Goal: Find specific page/section: Find specific page/section

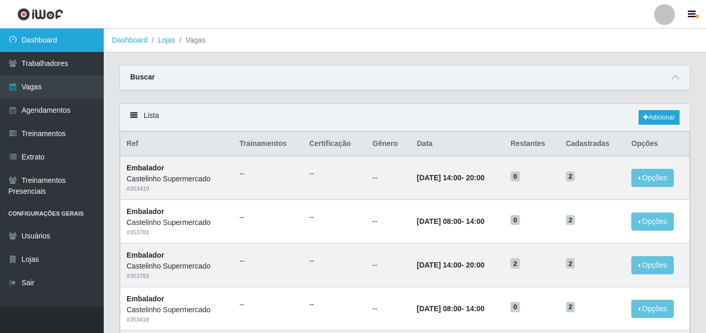
click at [31, 41] on link "Dashboard" at bounding box center [52, 40] width 104 height 23
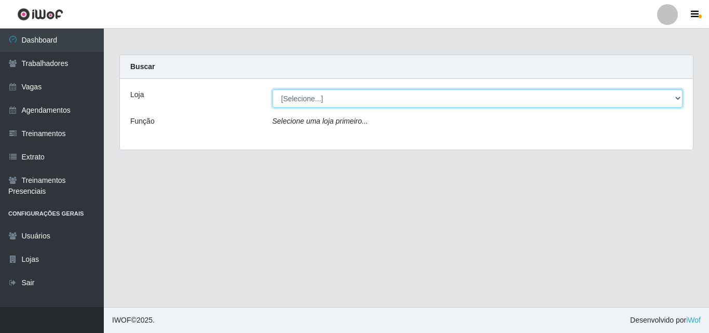
click at [305, 100] on select "[Selecione...] Castelinho Supermercado" at bounding box center [477, 98] width 410 height 18
select select "377"
click at [272, 89] on select "[Selecione...] Castelinho Supermercado" at bounding box center [477, 98] width 410 height 18
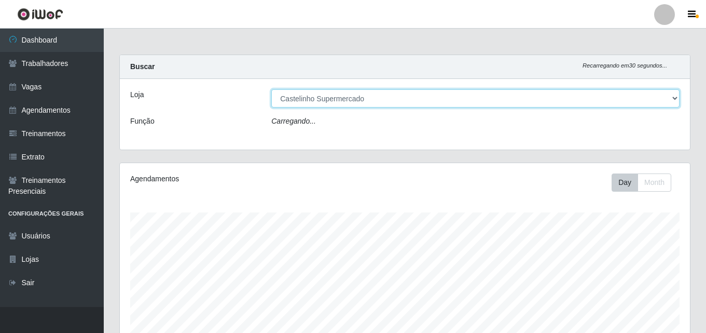
scroll to position [215, 570]
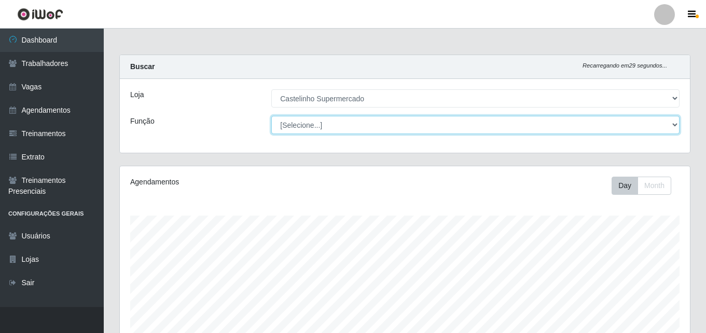
click at [304, 126] on select "[Selecione...] ASG ASG + ASG ++ Balconista de Açougue Balconista de Açougue + B…" at bounding box center [475, 125] width 408 height 18
select select "1"
click at [271, 116] on select "[Selecione...] ASG ASG + ASG ++ Balconista de Açougue Balconista de Açougue + B…" at bounding box center [475, 125] width 408 height 18
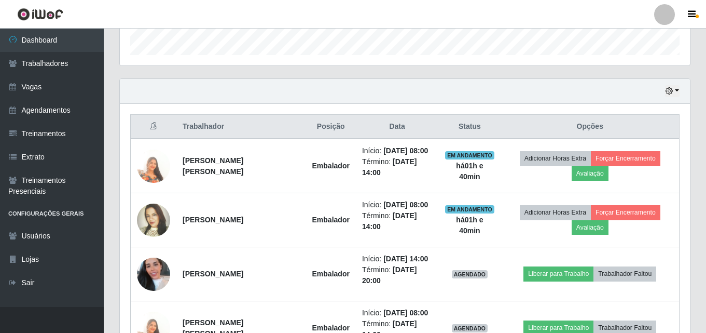
scroll to position [282, 0]
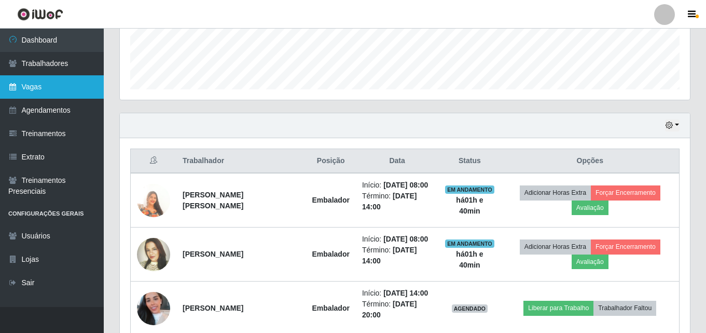
click at [30, 88] on link "Vagas" at bounding box center [52, 86] width 104 height 23
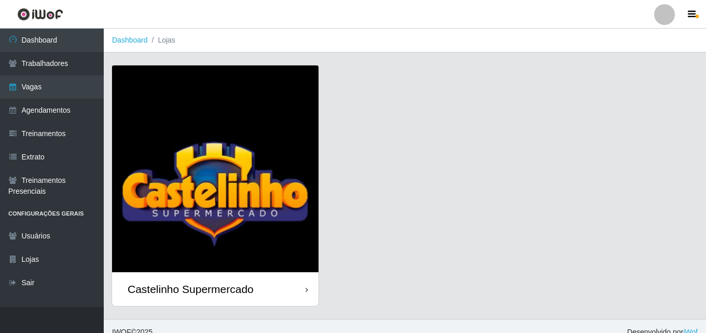
click at [164, 289] on div "Castelinho Supermercado" at bounding box center [191, 288] width 126 height 13
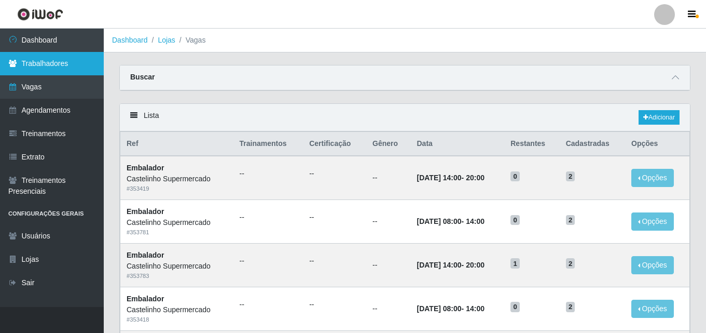
click at [42, 64] on link "Trabalhadores" at bounding box center [52, 63] width 104 height 23
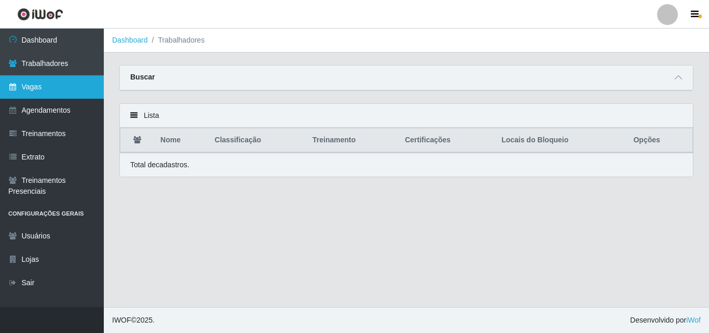
click at [33, 86] on link "Vagas" at bounding box center [52, 86] width 104 height 23
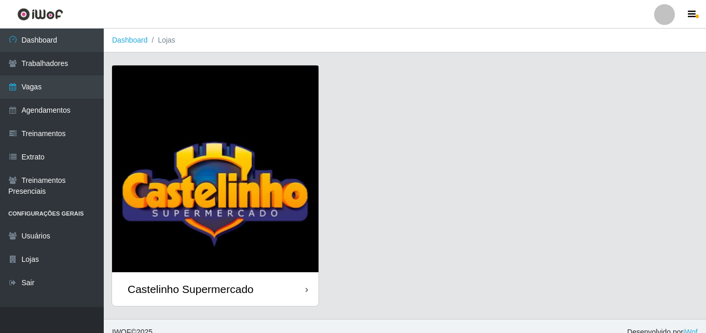
click at [187, 287] on div "Castelinho Supermercado" at bounding box center [191, 288] width 126 height 13
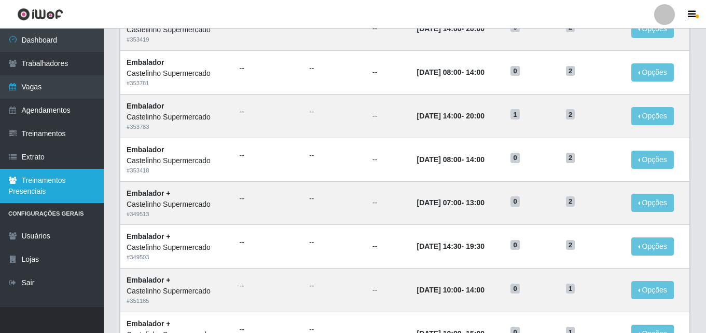
scroll to position [156, 0]
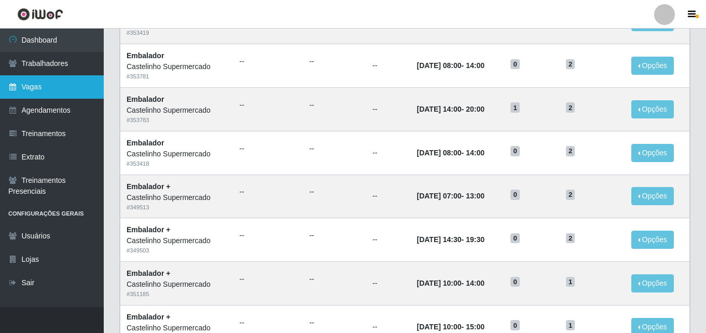
click at [34, 84] on link "Vagas" at bounding box center [52, 86] width 104 height 23
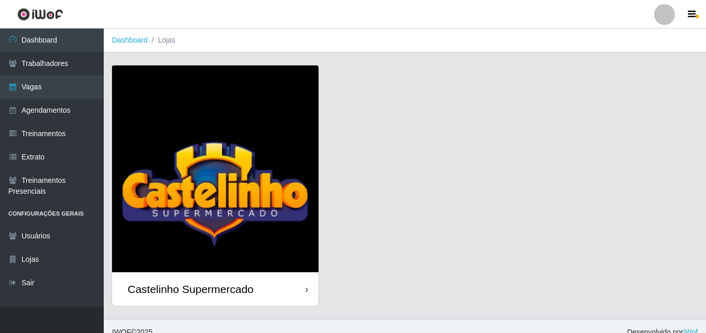
click at [195, 282] on div "Castelinho Supermercado" at bounding box center [191, 288] width 126 height 13
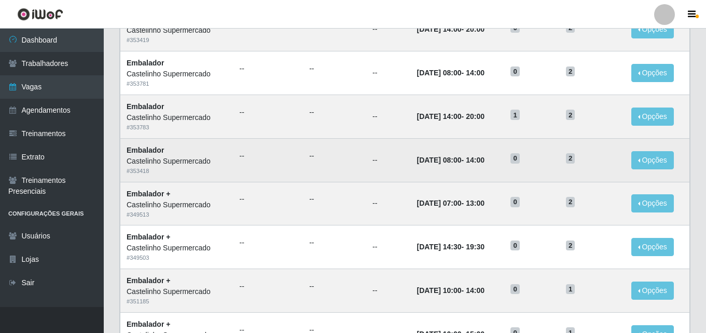
scroll to position [52, 0]
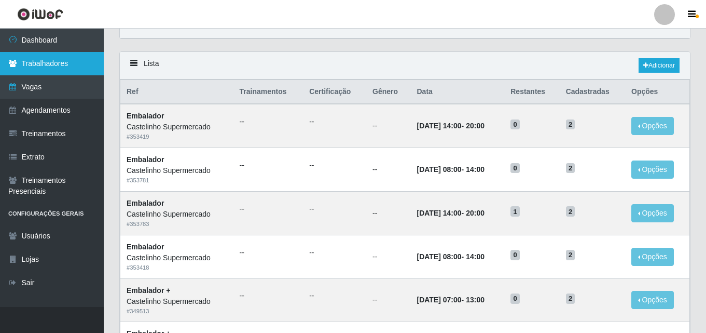
click at [31, 65] on link "Trabalhadores" at bounding box center [52, 63] width 104 height 23
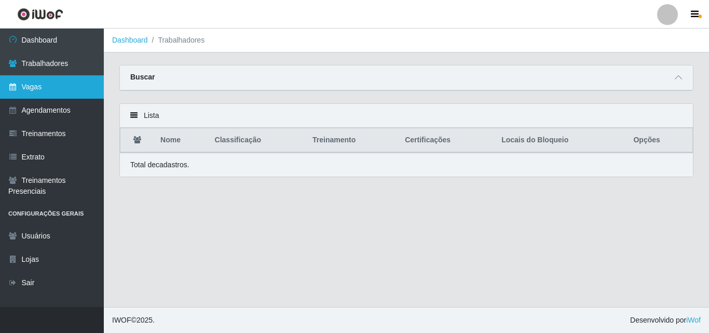
click at [29, 90] on link "Vagas" at bounding box center [52, 86] width 104 height 23
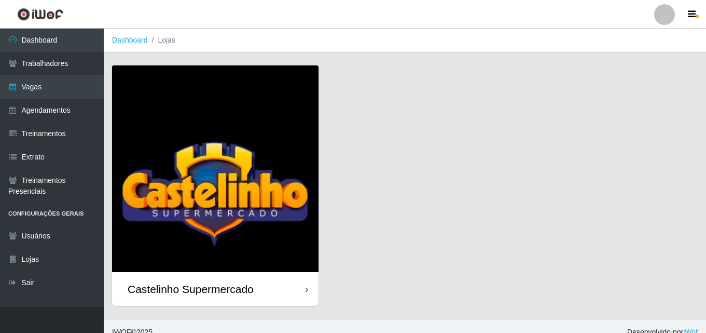
click at [185, 291] on div "Castelinho Supermercado" at bounding box center [191, 288] width 126 height 13
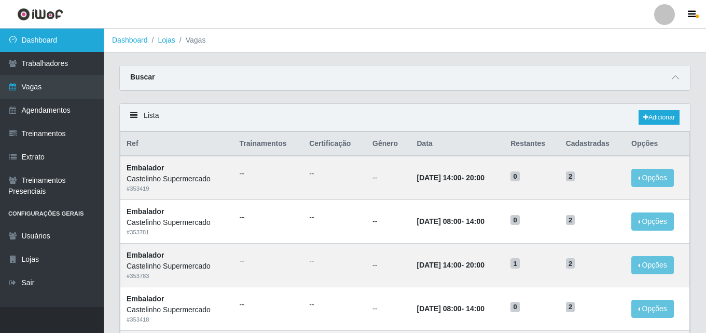
click at [26, 38] on link "Dashboard" at bounding box center [52, 40] width 104 height 23
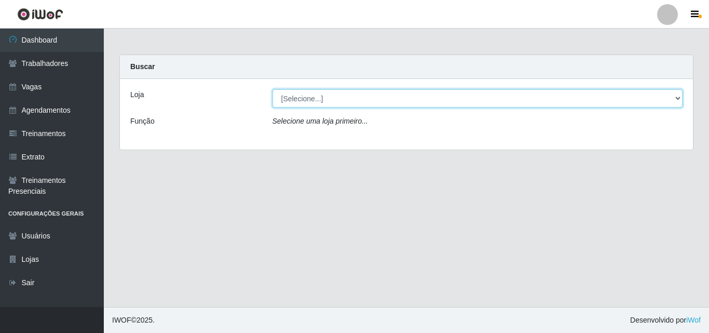
click at [320, 102] on select "[Selecione...] Castelinho Supermercado" at bounding box center [477, 98] width 410 height 18
select select "377"
click at [272, 89] on select "[Selecione...] Castelinho Supermercado" at bounding box center [477, 98] width 410 height 18
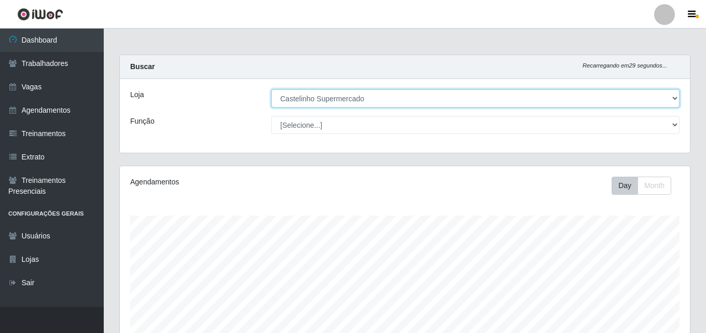
scroll to position [215, 570]
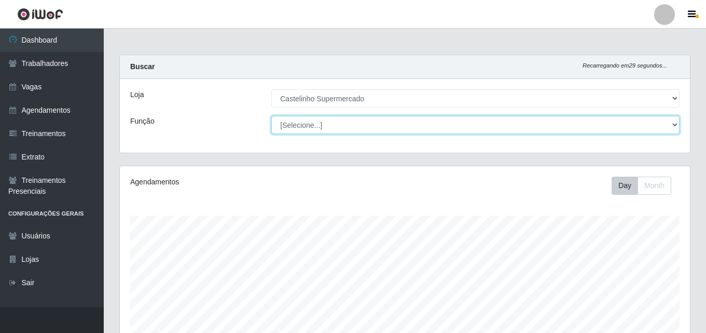
drag, startPoint x: 307, startPoint y: 136, endPoint x: 307, endPoint y: 130, distance: 6.7
click at [307, 130] on select "[Selecione...] ASG ASG + ASG ++ Balconista de Açougue Balconista de Açougue + B…" at bounding box center [475, 125] width 408 height 18
select select "1"
click at [271, 116] on select "[Selecione...] ASG ASG + ASG ++ Balconista de Açougue Balconista de Açougue + B…" at bounding box center [475, 125] width 408 height 18
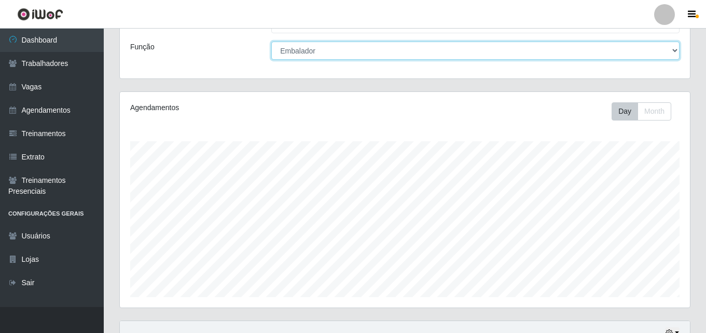
scroll to position [0, 0]
